Goal: Browse casually

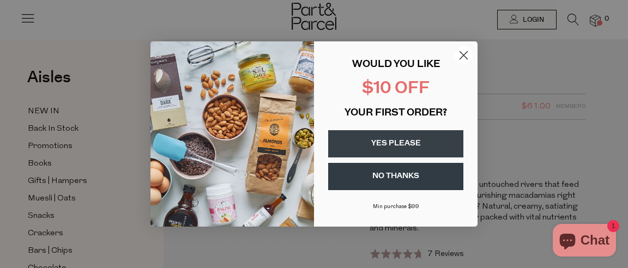
click at [463, 50] on circle "Close dialog" at bounding box center [464, 55] width 18 height 18
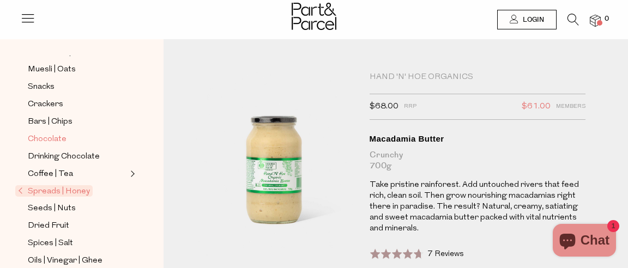
scroll to position [137, 0]
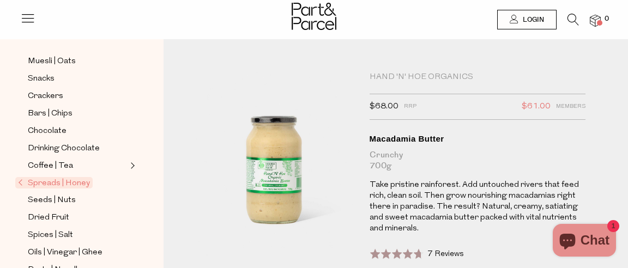
click at [75, 177] on span "Spreads | Honey" at bounding box center [53, 182] width 77 height 11
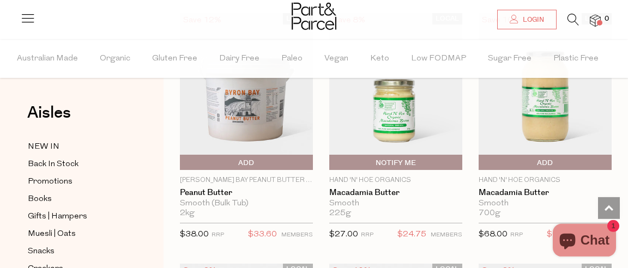
scroll to position [1633, 0]
click at [512, 118] on img at bounding box center [545, 92] width 133 height 157
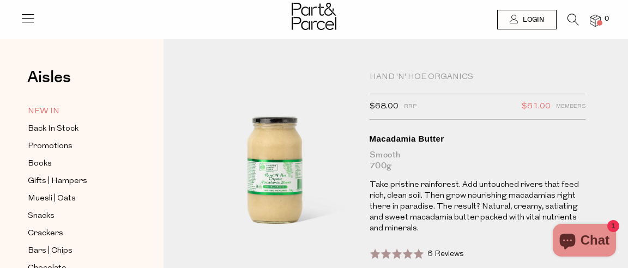
click at [57, 110] on span "NEW IN" at bounding box center [44, 111] width 32 height 13
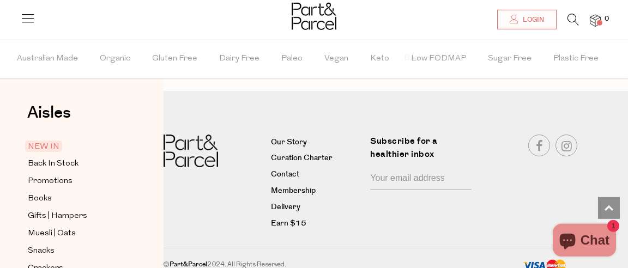
scroll to position [2401, 0]
click at [283, 136] on link "Our Story" at bounding box center [316, 142] width 91 height 13
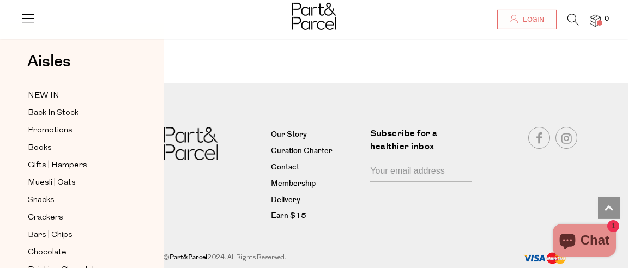
scroll to position [1610, 0]
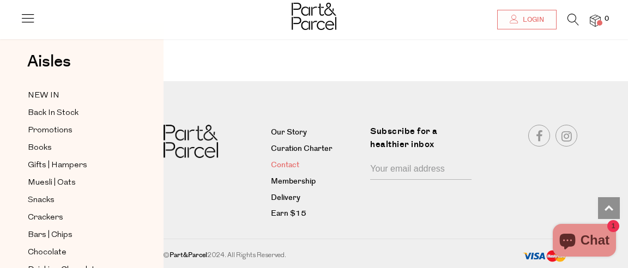
click at [290, 164] on link "Contact" at bounding box center [316, 165] width 91 height 13
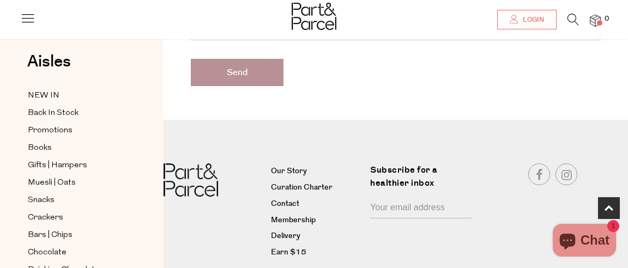
scroll to position [509, 0]
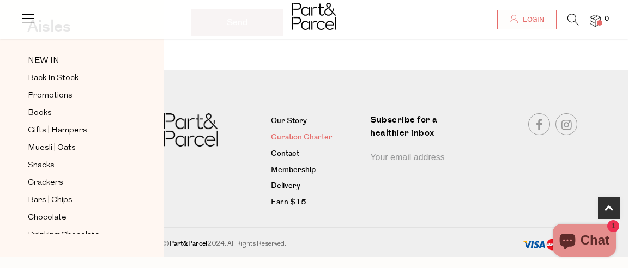
click at [290, 135] on link "Curation Charter" at bounding box center [316, 137] width 91 height 13
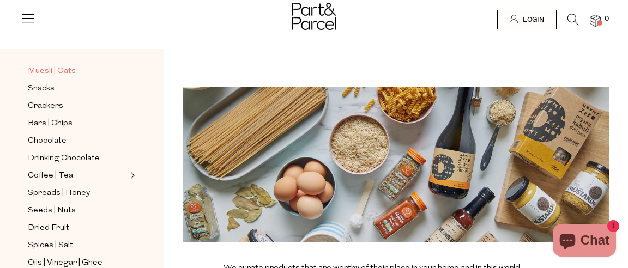
scroll to position [206, 0]
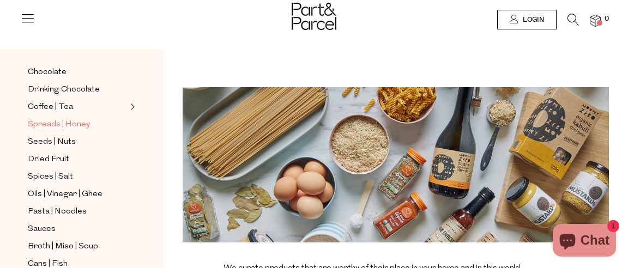
click at [86, 121] on span "Spreads | Honey" at bounding box center [59, 124] width 62 height 13
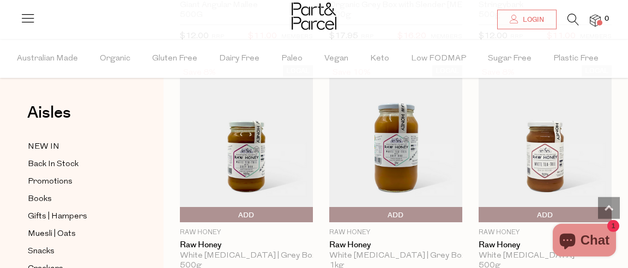
scroll to position [3879, 0]
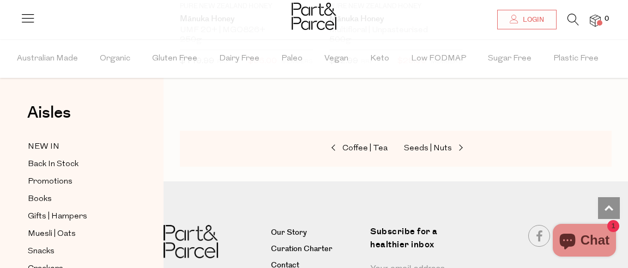
scroll to position [4543, 0]
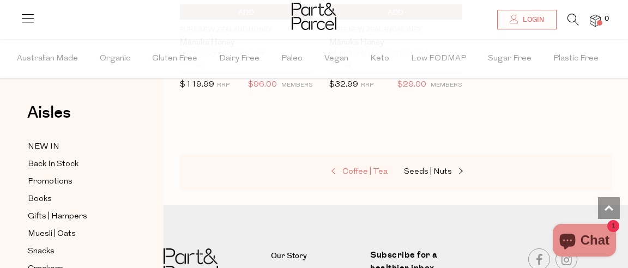
click at [369, 168] on span "Coffee | Tea" at bounding box center [364, 172] width 45 height 8
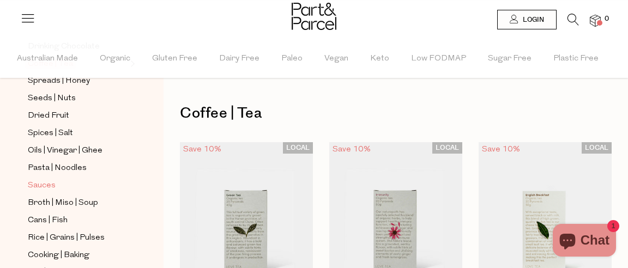
scroll to position [412, 0]
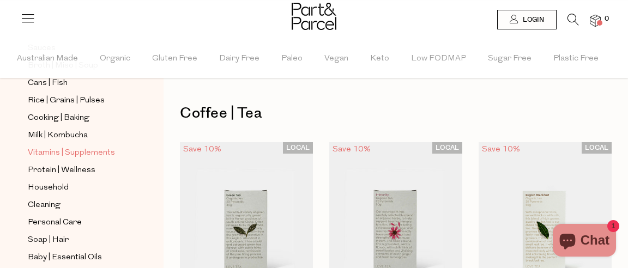
click at [103, 147] on span "Vitamins | Supplements" at bounding box center [71, 153] width 87 height 13
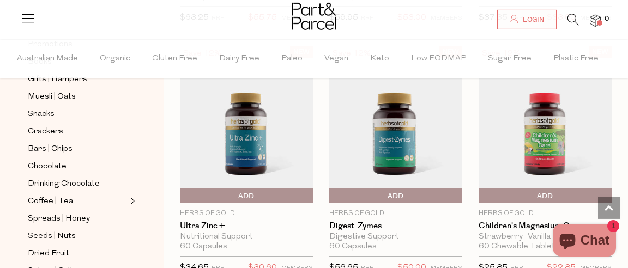
scroll to position [1582, 0]
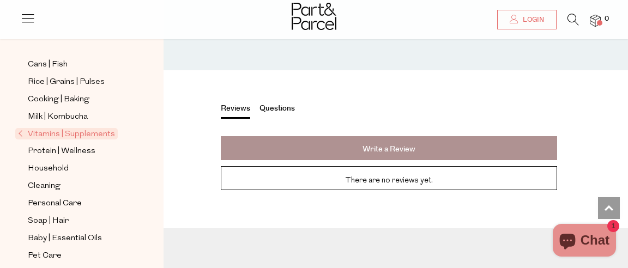
scroll to position [1684, 0]
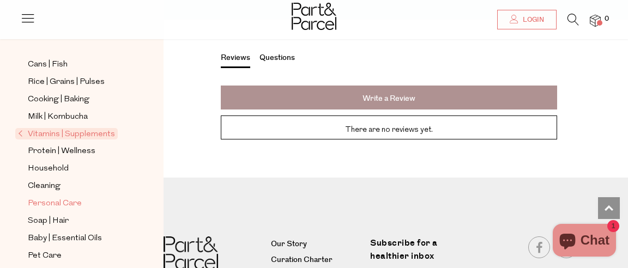
click at [81, 197] on span "Personal Care" at bounding box center [55, 203] width 54 height 13
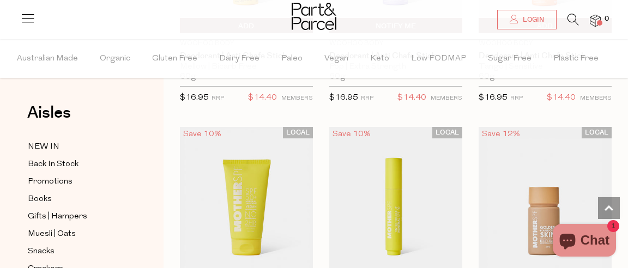
scroll to position [3879, 0]
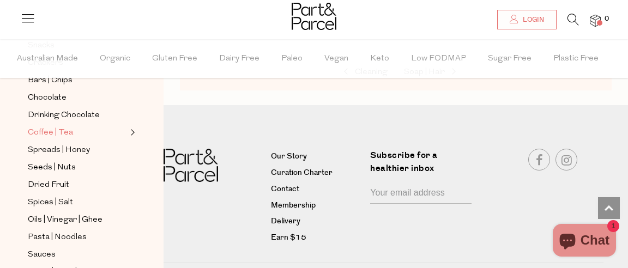
scroll to position [275, 0]
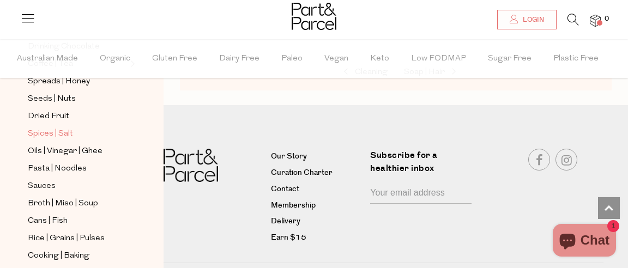
click at [77, 130] on link "Spices | Salt" at bounding box center [77, 134] width 99 height 14
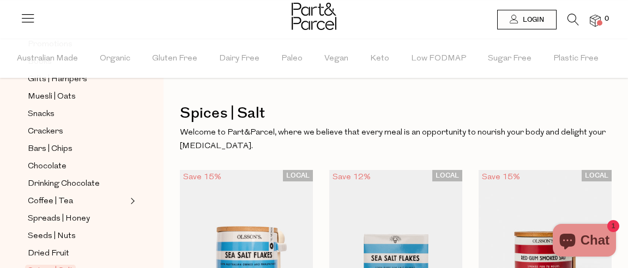
click at [28, 16] on icon at bounding box center [27, 17] width 15 height 15
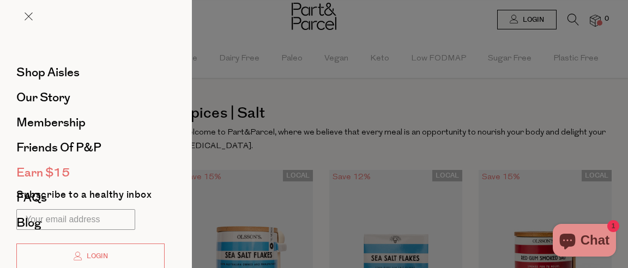
click at [55, 177] on span "Earn $15" at bounding box center [42, 172] width 53 height 17
